Goal: Check status

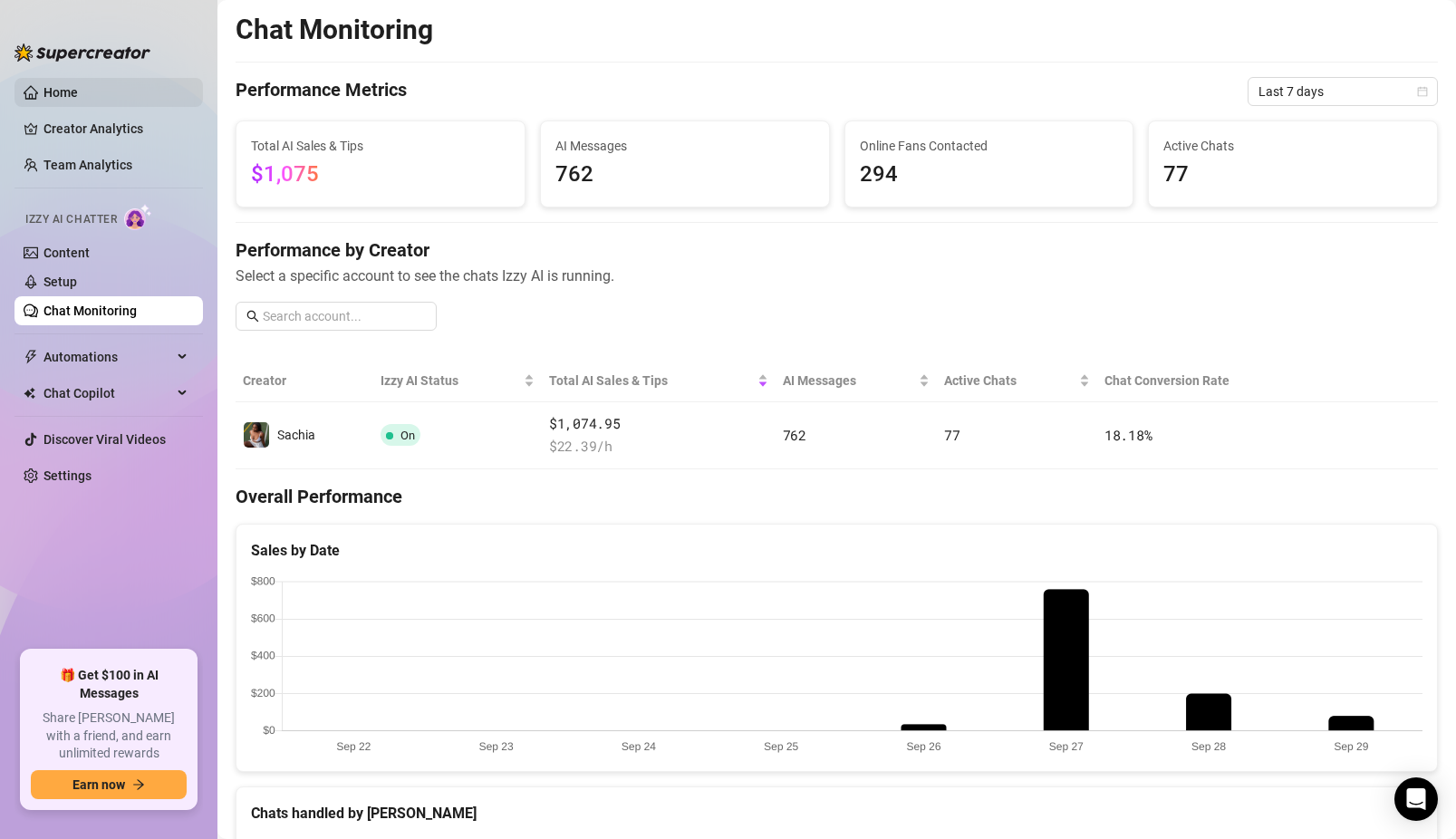
click at [78, 92] on link "Home" at bounding box center [60, 93] width 35 height 15
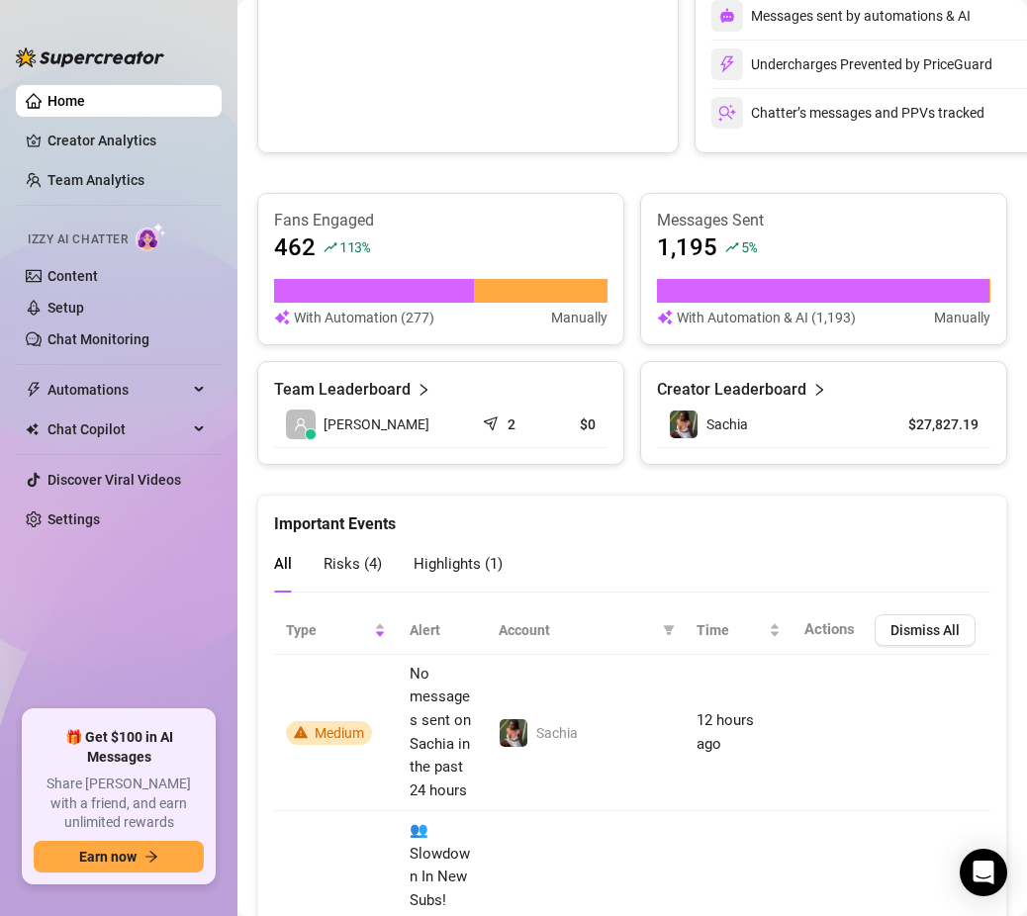
scroll to position [608, 0]
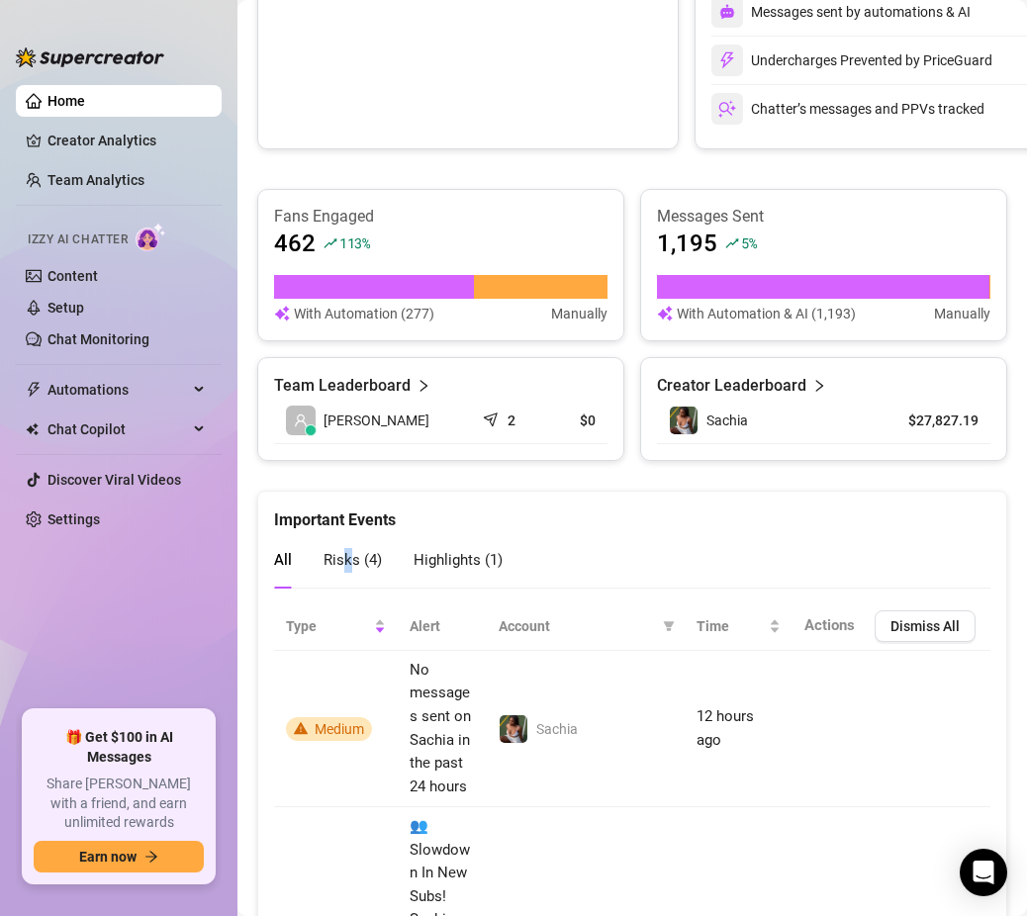
click at [346, 553] on span "Risks ( 4 )" at bounding box center [353, 560] width 58 height 18
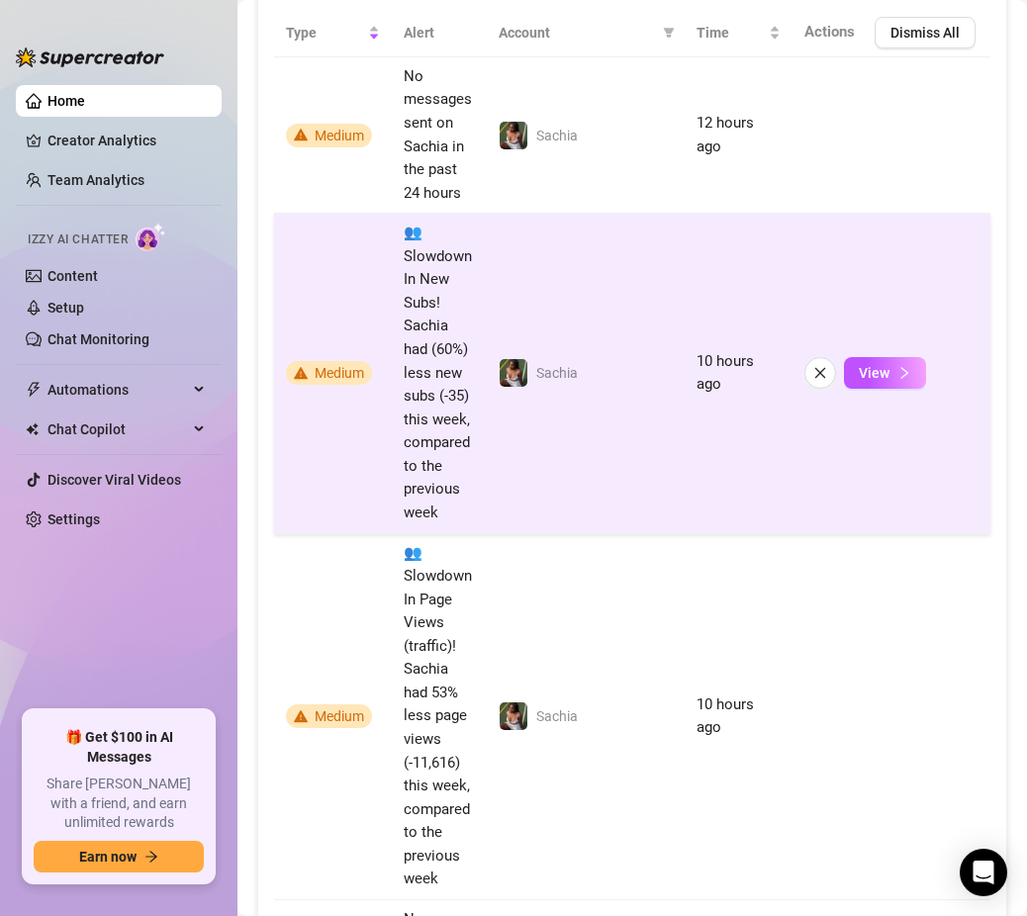
scroll to position [1394, 0]
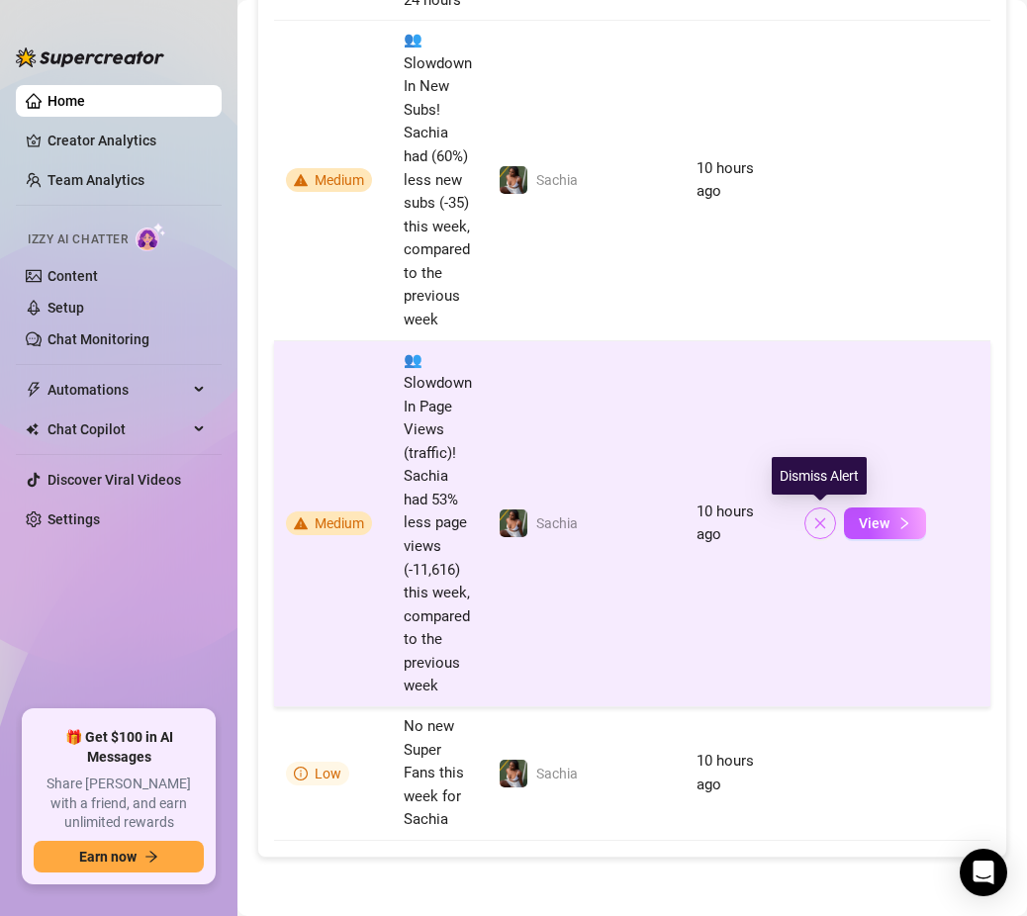
click at [814, 524] on icon "close" at bounding box center [820, 524] width 14 height 14
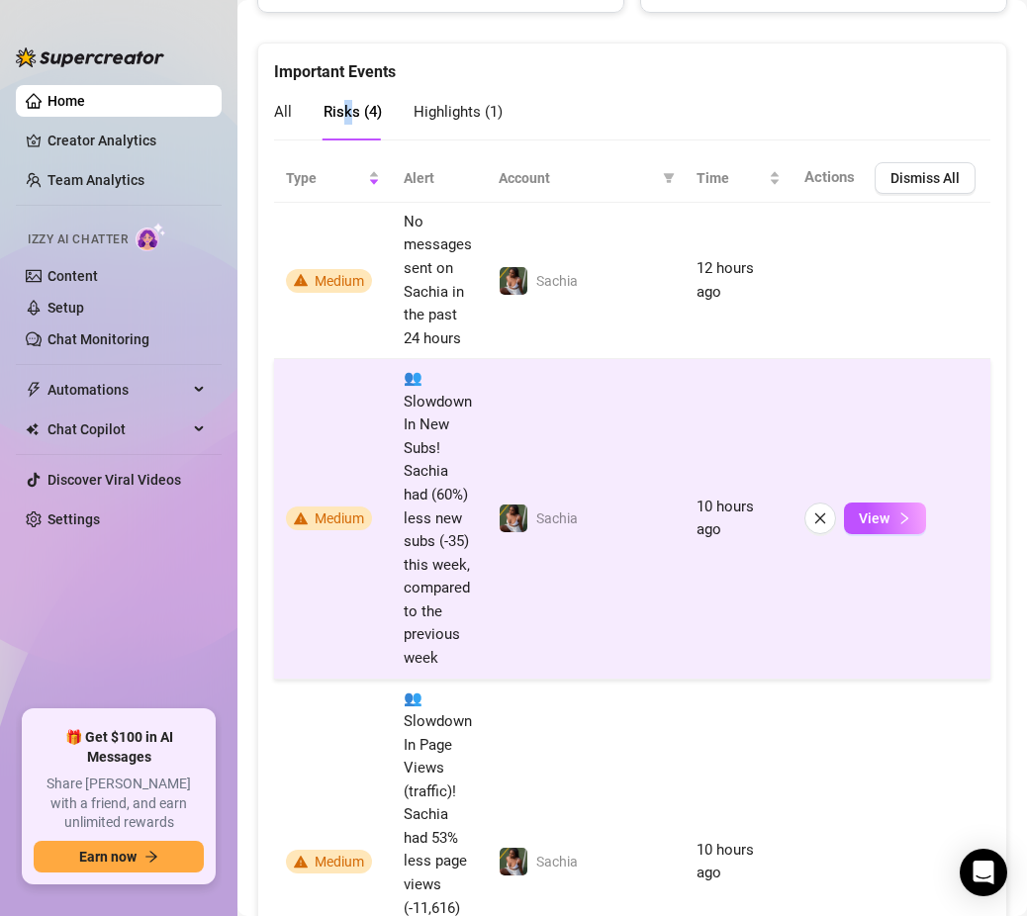
scroll to position [1051, 0]
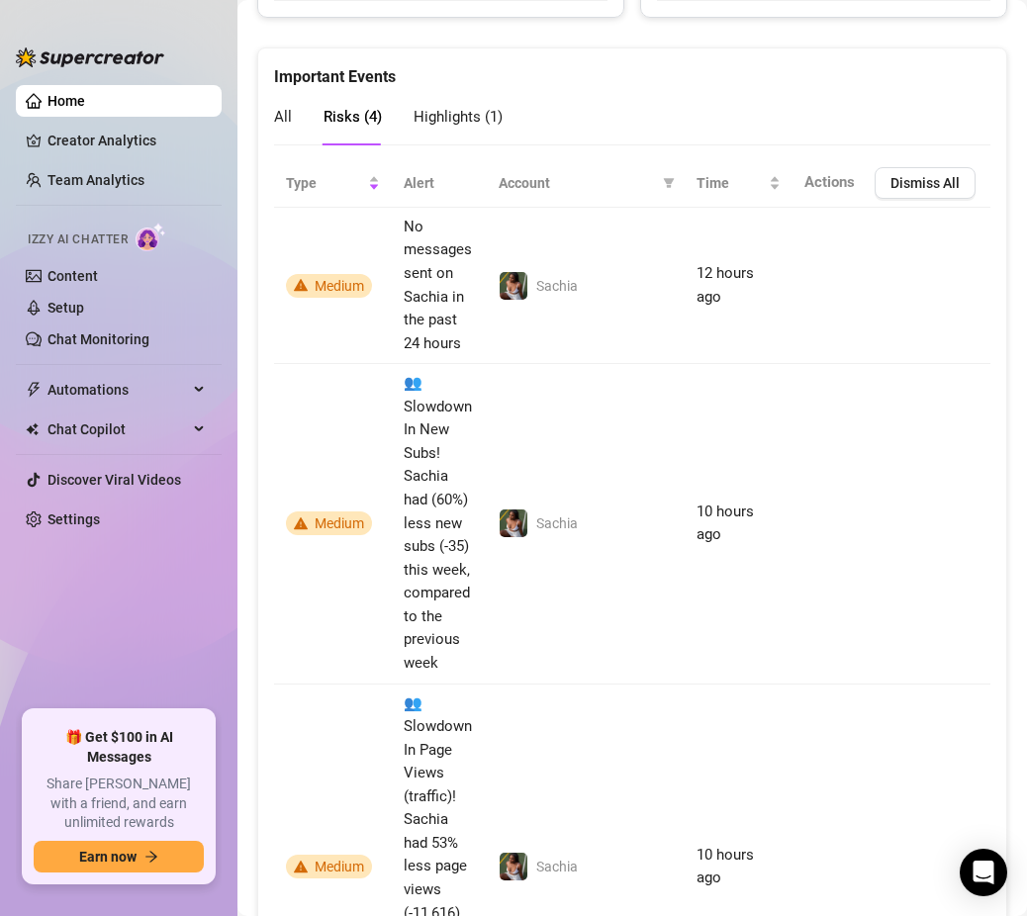
click at [484, 119] on span "Highlights ( 1 )" at bounding box center [458, 117] width 89 height 18
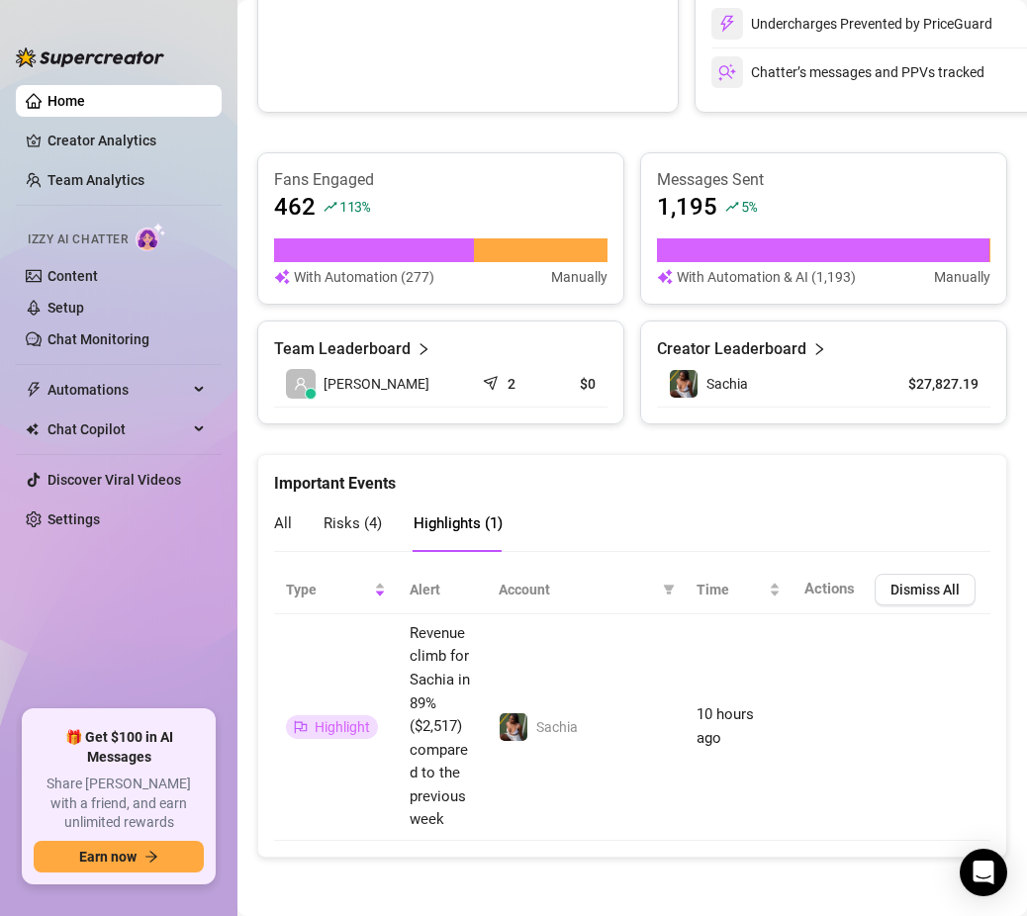
click at [347, 509] on div "Risks ( 4 )" at bounding box center [353, 524] width 58 height 56
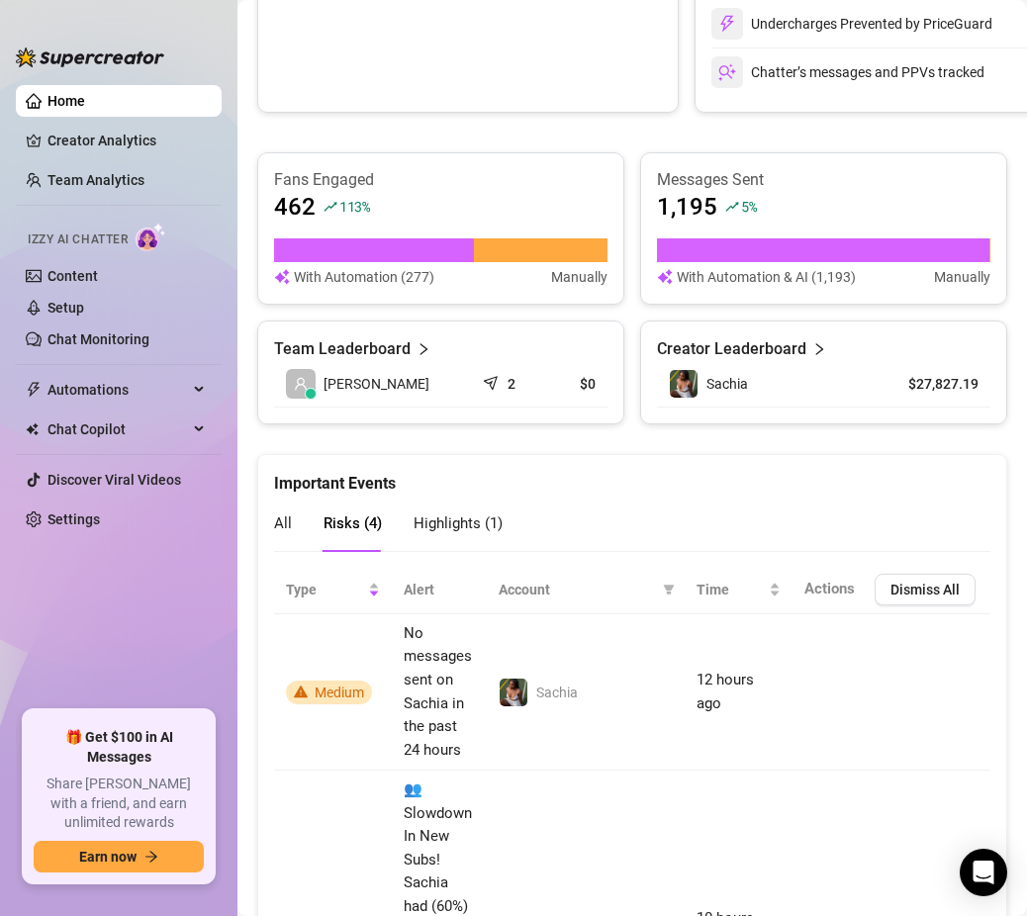
click at [451, 517] on span "Highlights ( 1 )" at bounding box center [458, 524] width 89 height 18
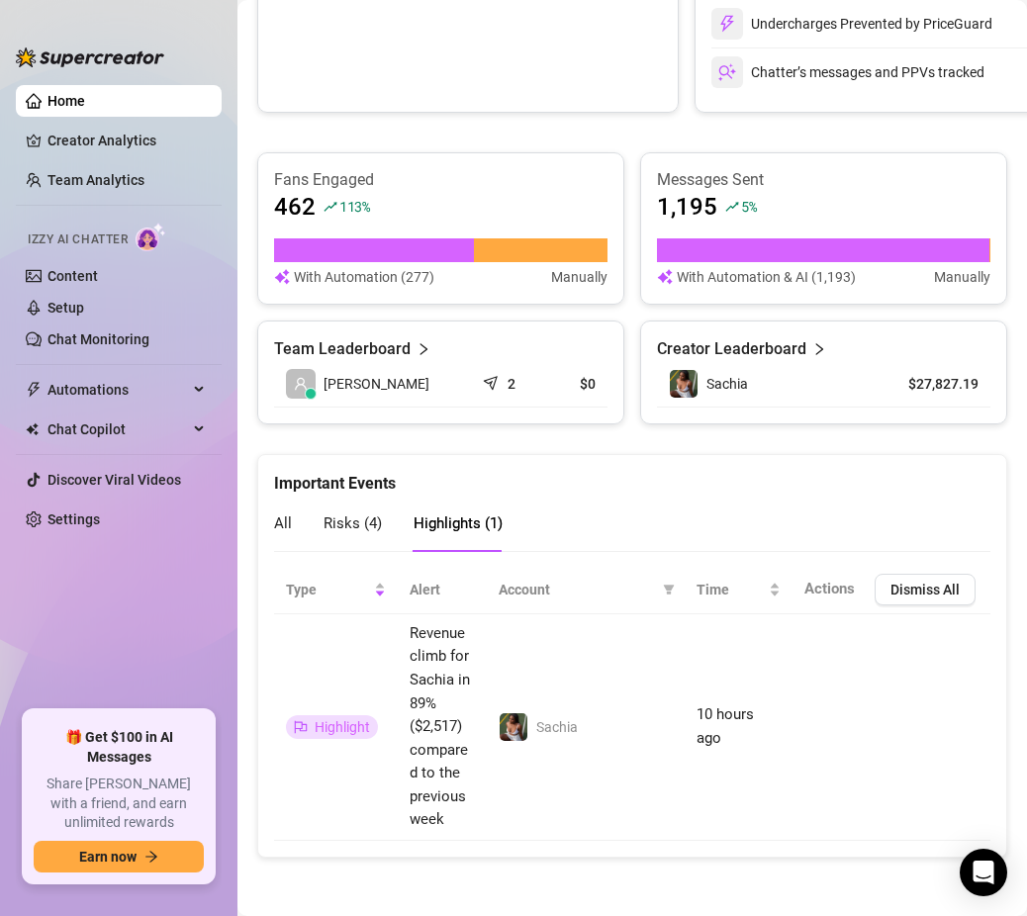
click at [348, 517] on span "Risks ( 4 )" at bounding box center [353, 524] width 58 height 18
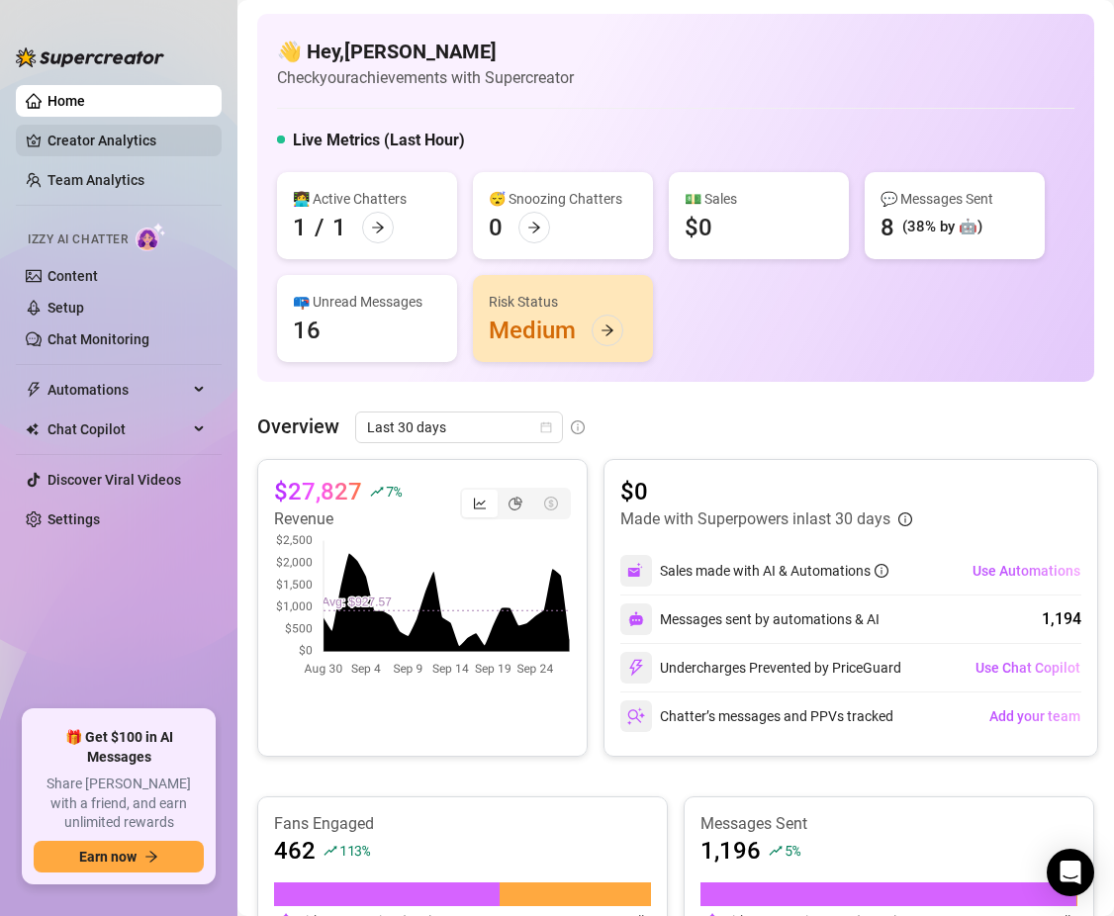
click at [120, 130] on link "Creator Analytics" at bounding box center [126, 141] width 158 height 32
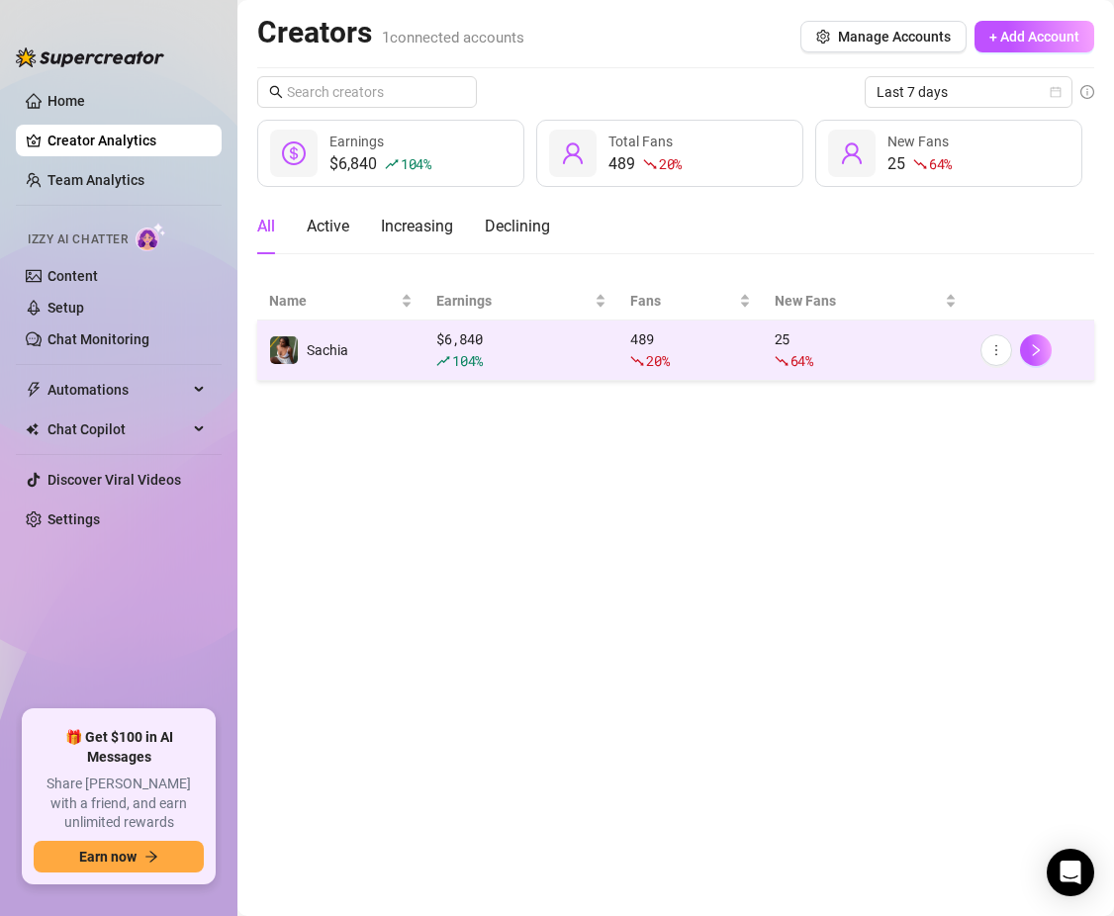
click at [391, 338] on td "Sachia" at bounding box center [340, 351] width 167 height 60
